Goal: Check status: Check status

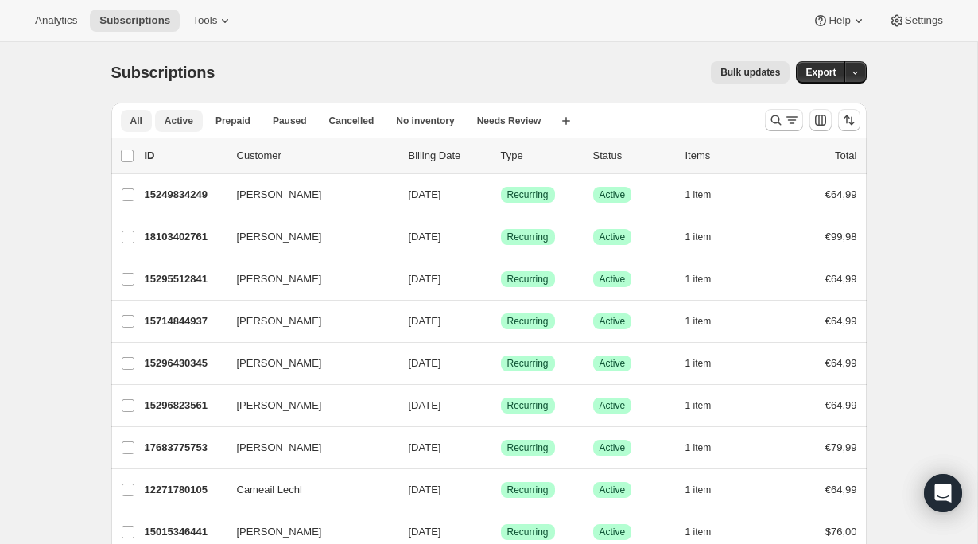
click at [189, 116] on span "Active" at bounding box center [179, 120] width 29 height 13
click at [772, 118] on icon "Search and filter results" at bounding box center [776, 120] width 16 height 16
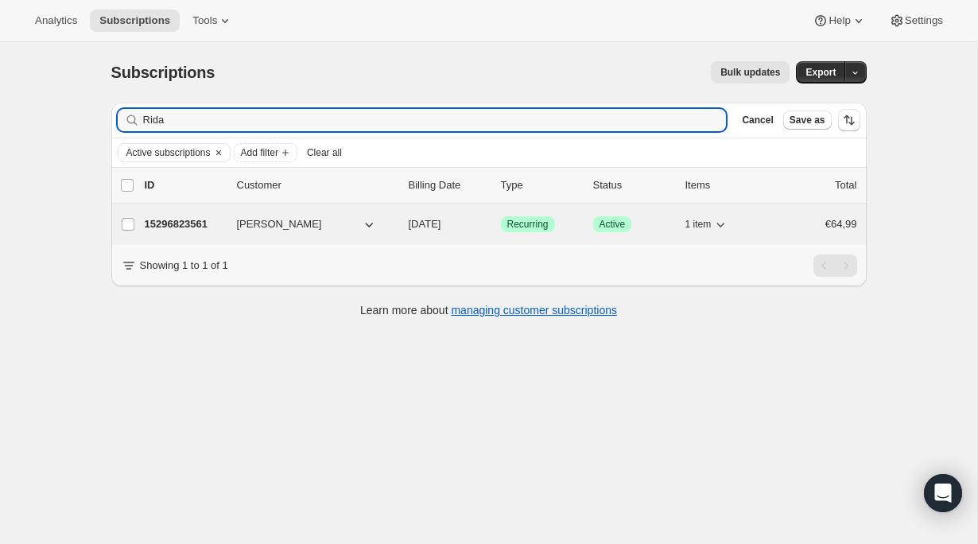
type input "Rida"
click at [188, 223] on p "15296823561" at bounding box center [184, 224] width 79 height 16
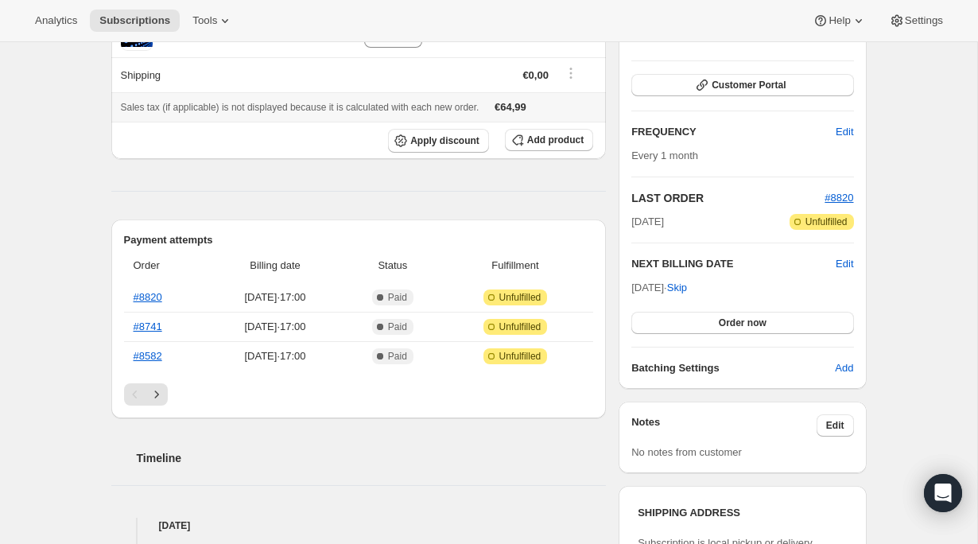
scroll to position [212, 0]
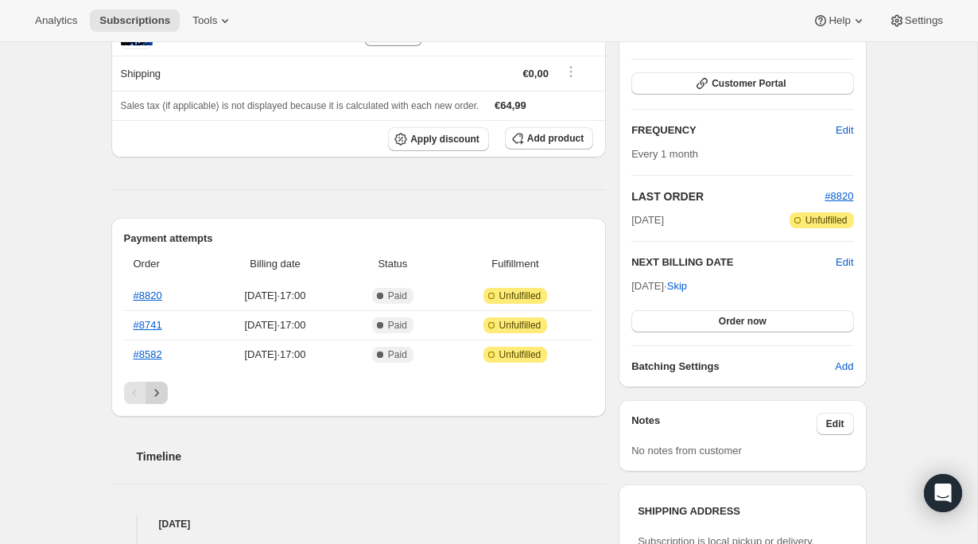
click at [160, 393] on icon "Next" at bounding box center [157, 393] width 16 height 16
